Goal: Find specific page/section: Find specific page/section

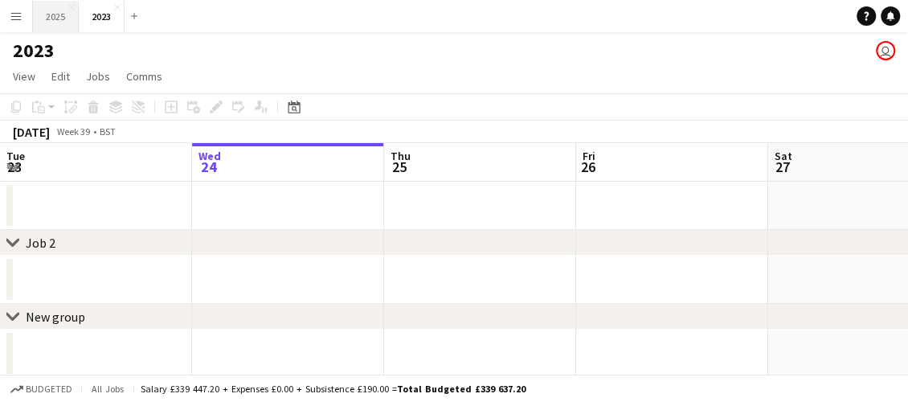
click at [45, 15] on button "2025 Close" at bounding box center [56, 16] width 46 height 31
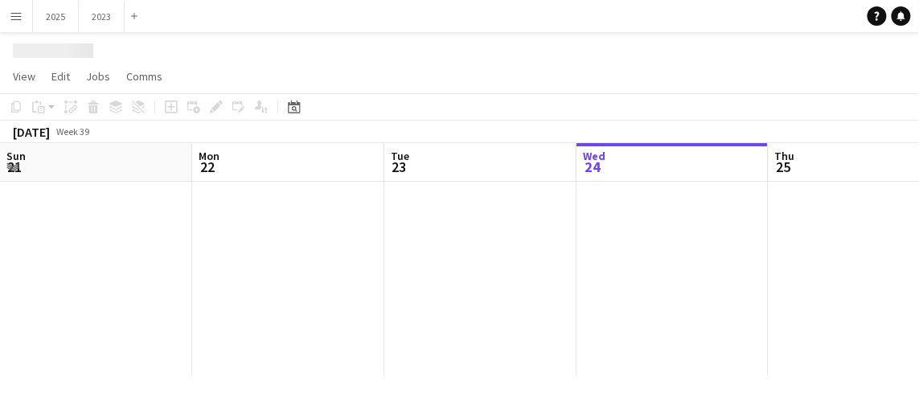
scroll to position [0, 384]
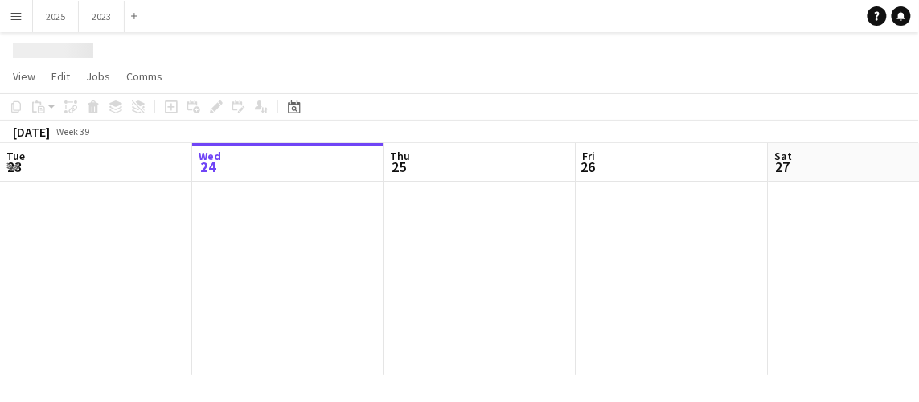
click at [18, 18] on app-icon "Menu" at bounding box center [16, 16] width 13 height 13
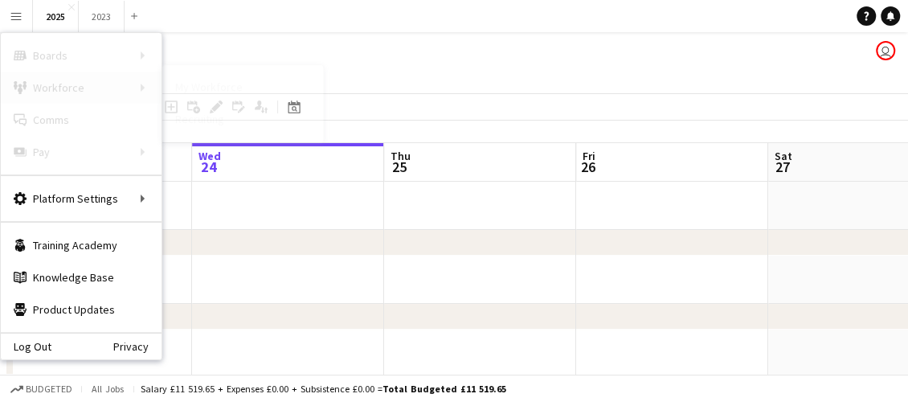
click at [56, 85] on div "Workforce Workforce" at bounding box center [81, 88] width 161 height 32
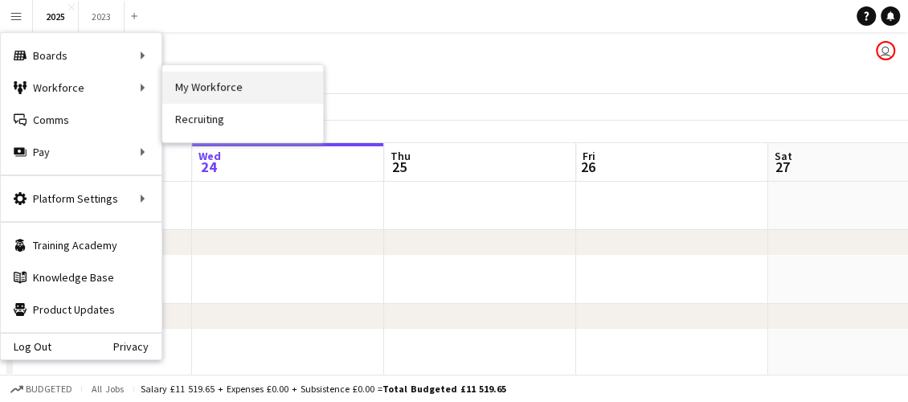
click at [216, 82] on link "My Workforce" at bounding box center [242, 88] width 161 height 32
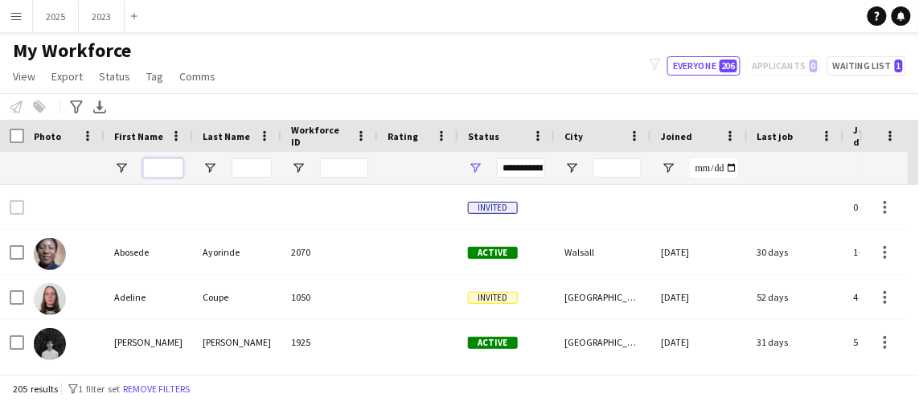
click at [162, 167] on input "First Name Filter Input" at bounding box center [163, 167] width 40 height 19
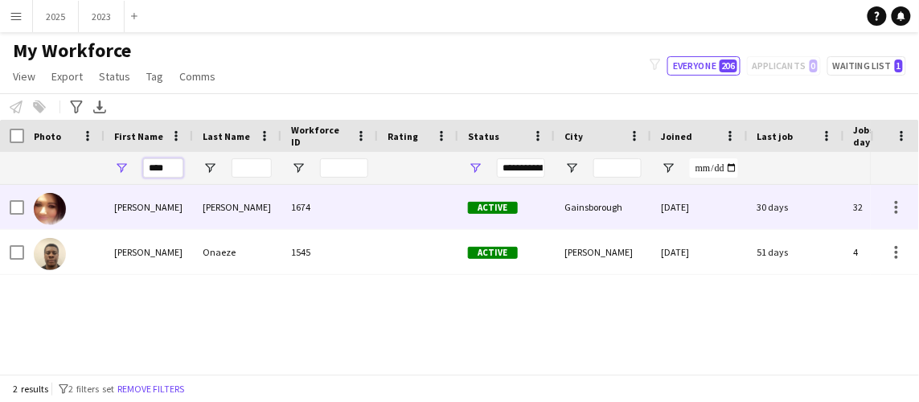
type input "****"
click at [136, 209] on div "[PERSON_NAME]" at bounding box center [148, 207] width 88 height 44
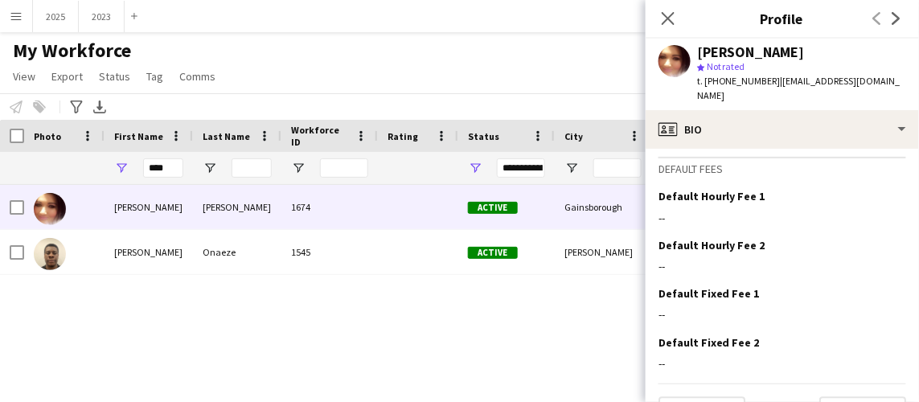
scroll to position [864, 0]
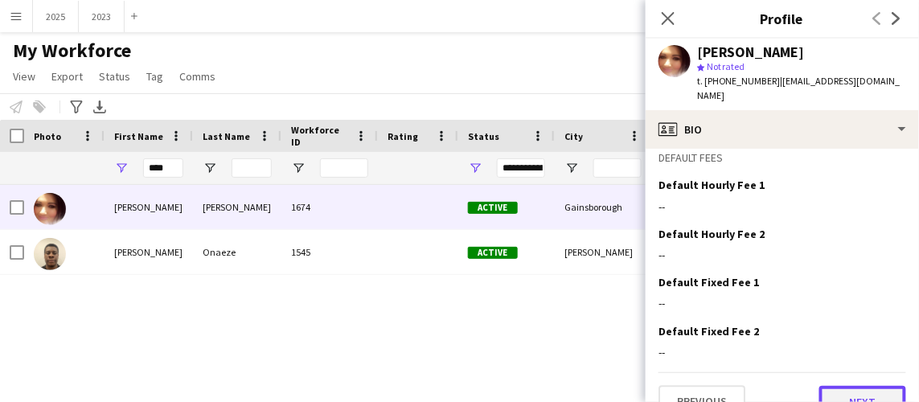
click at [869, 386] on button "Next" at bounding box center [862, 402] width 87 height 32
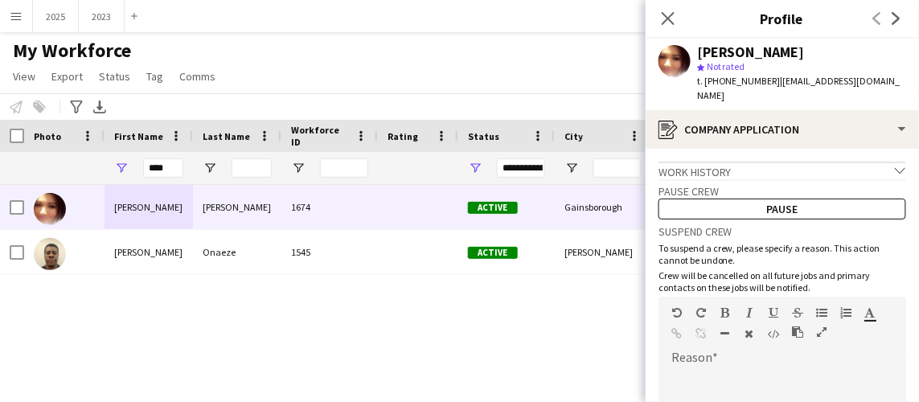
click at [869, 372] on div at bounding box center [782, 400] width 248 height 64
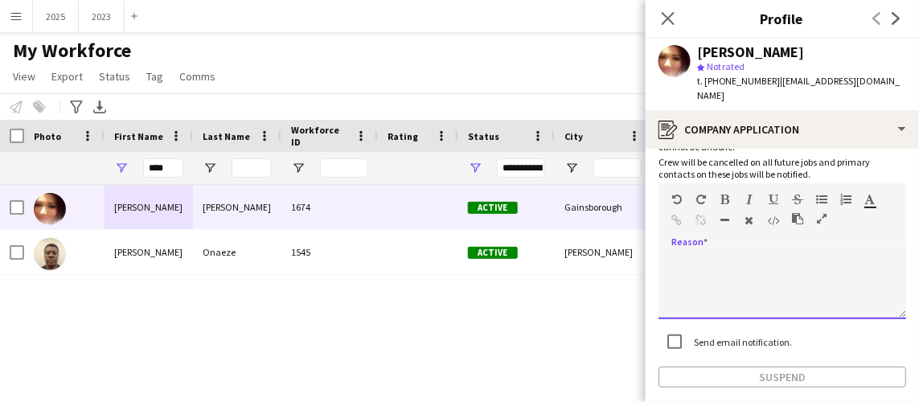
scroll to position [173, 0]
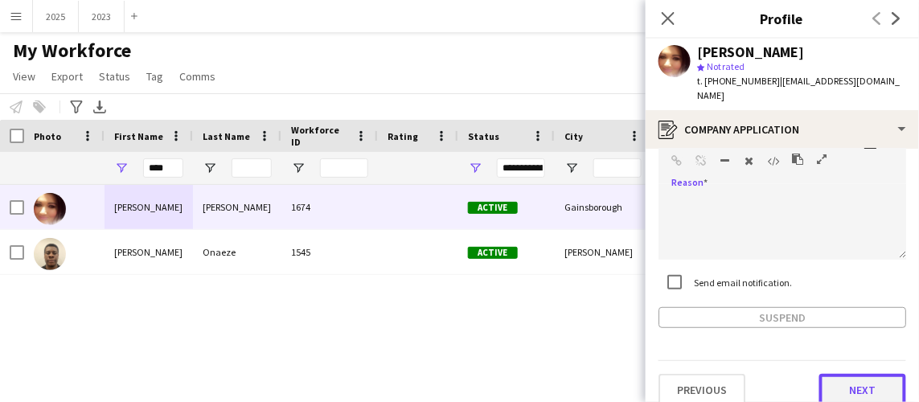
click at [845, 379] on button "Next" at bounding box center [862, 390] width 87 height 32
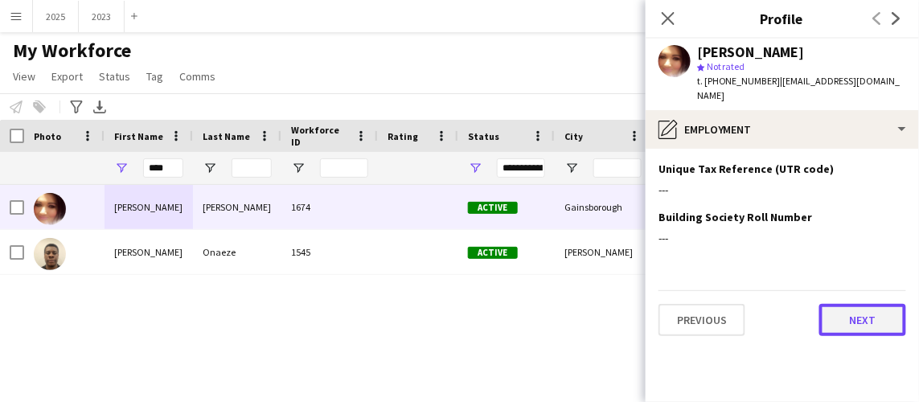
click at [876, 311] on button "Next" at bounding box center [862, 320] width 87 height 32
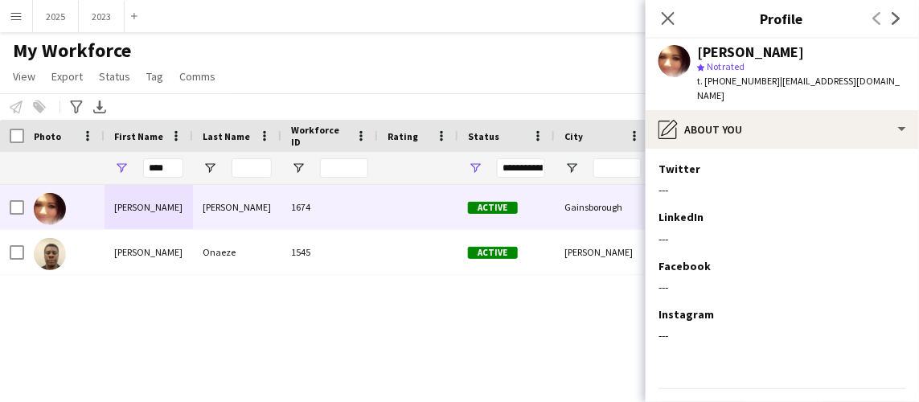
scroll to position [276, 0]
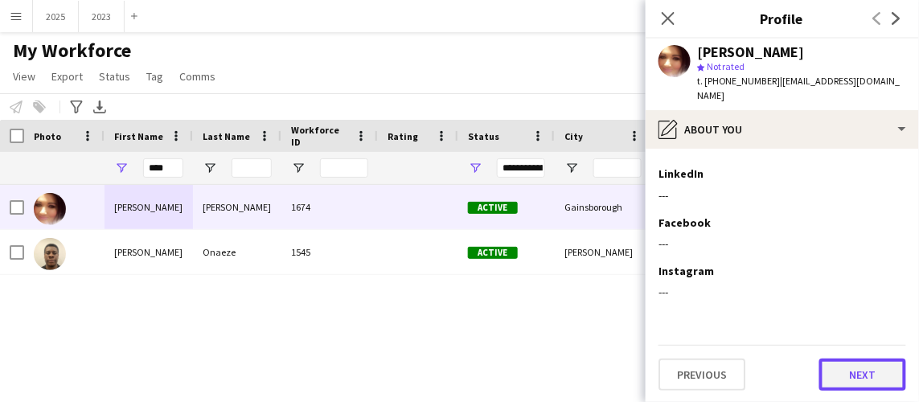
click at [866, 378] on button "Next" at bounding box center [862, 374] width 87 height 32
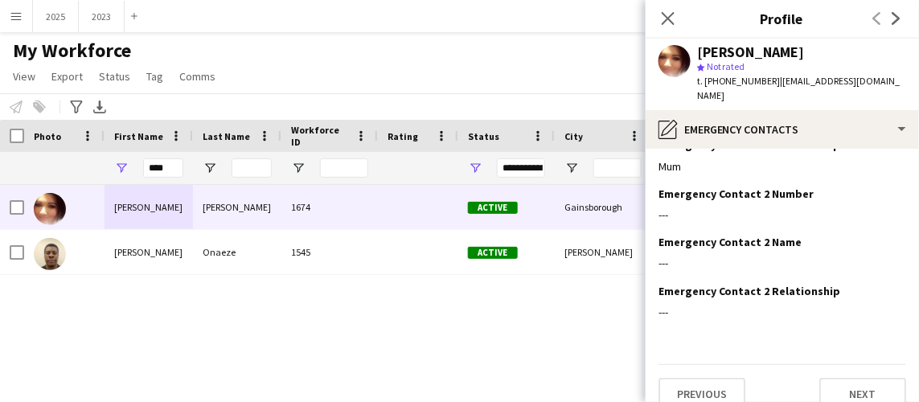
scroll to position [125, 0]
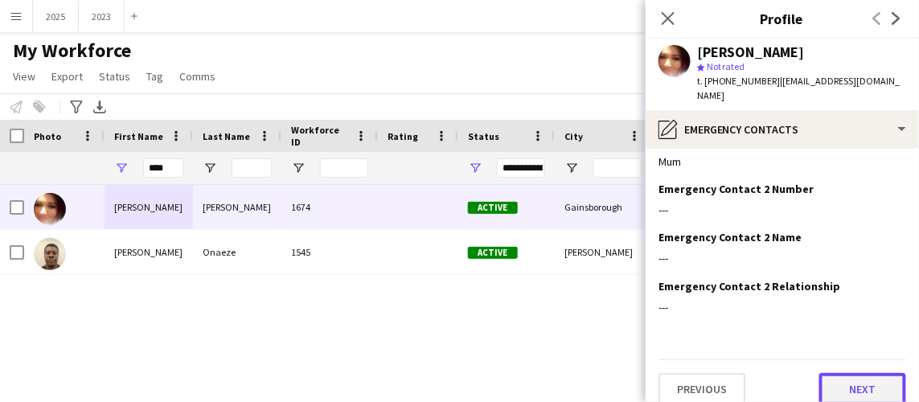
click at [864, 377] on button "Next" at bounding box center [862, 389] width 87 height 32
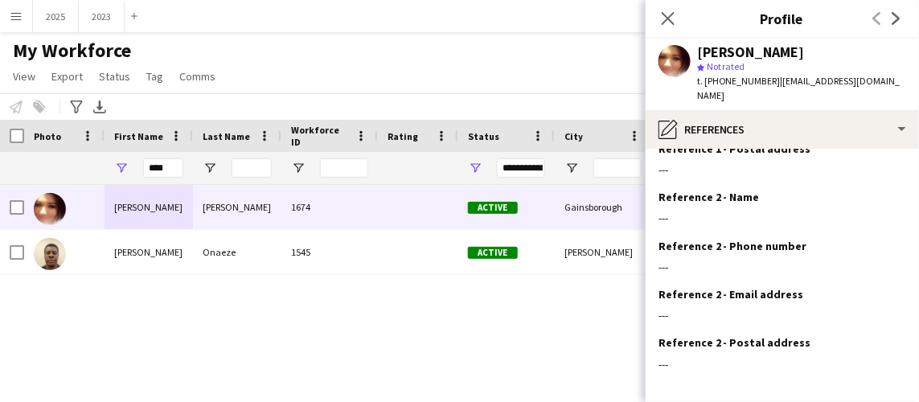
scroll to position [223, 0]
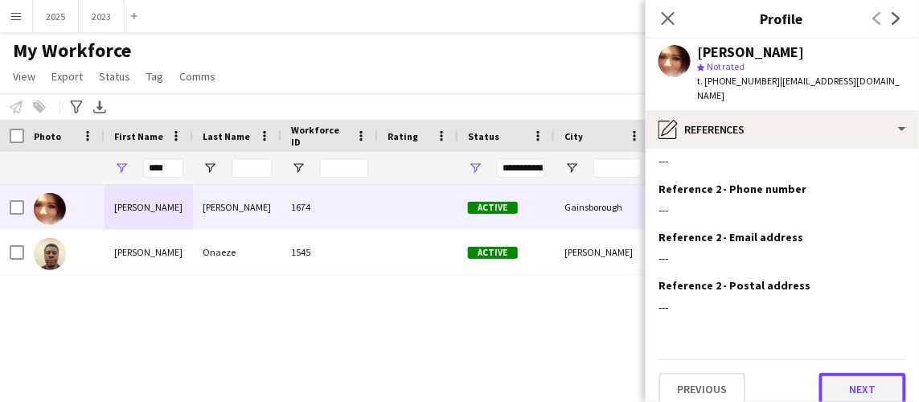
click at [857, 378] on button "Next" at bounding box center [862, 389] width 87 height 32
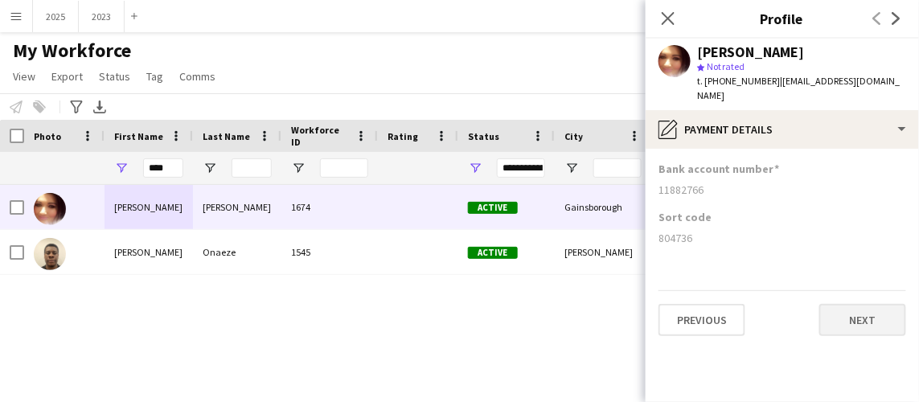
scroll to position [0, 0]
